Goal: Task Accomplishment & Management: Manage account settings

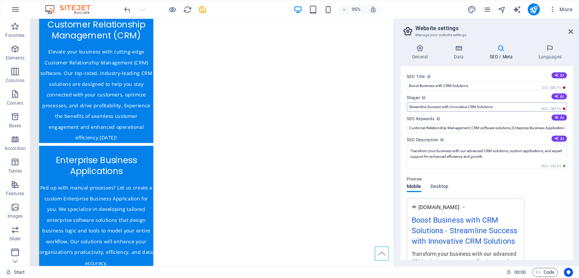
scroll to position [38, 0]
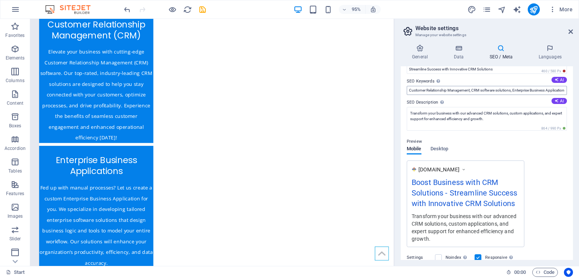
click at [491, 88] on input "Customer Relationship Management, CRM software solutions, Enterprise Business A…" at bounding box center [487, 90] width 160 height 9
click at [511, 90] on input "Customer Relationship Management, CRM software solutions, Enterprise Business A…" at bounding box center [487, 90] width 160 height 9
click at [517, 91] on input "Customer Relationship Management, CRM software solutions, Enterprise Business A…" at bounding box center [487, 90] width 160 height 9
drag, startPoint x: 513, startPoint y: 89, endPoint x: 567, endPoint y: 91, distance: 53.9
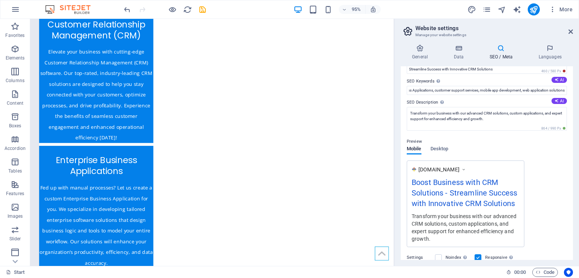
click at [567, 91] on div "SEO Title The title of your website - make it something that stands out in sear…" at bounding box center [487, 163] width 172 height 194
click at [555, 100] on icon at bounding box center [557, 101] width 4 height 4
click at [504, 120] on textarea "Boost your business with our advanced CRM solutions! Enhance customer connectio…" at bounding box center [487, 119] width 160 height 24
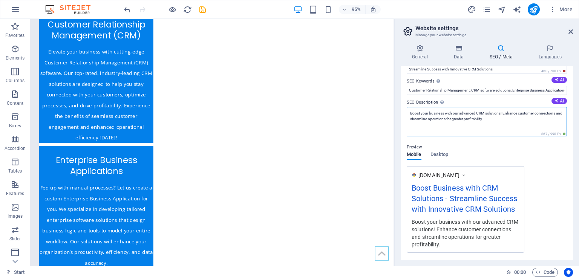
type textarea "Transform your business with our advanced CRM solutions, custom applications, a…"
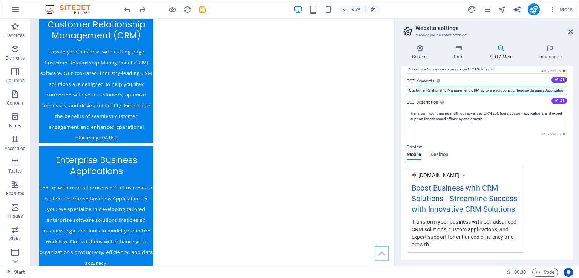
click at [464, 89] on input "Customer Relationship Management, CRM software solutions, Enterprise Business A…" at bounding box center [487, 90] width 160 height 9
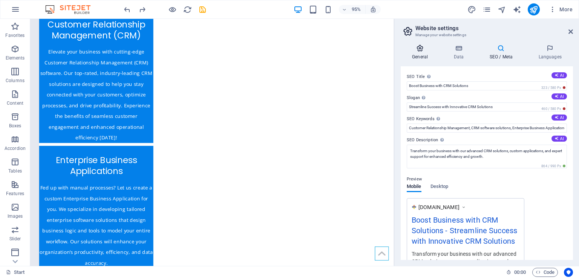
click at [421, 52] on h4 "General" at bounding box center [421, 52] width 41 height 16
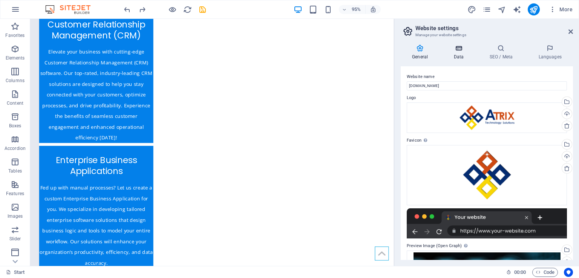
click at [459, 54] on h4 "Data" at bounding box center [460, 52] width 36 height 16
